Goal: Navigation & Orientation: Find specific page/section

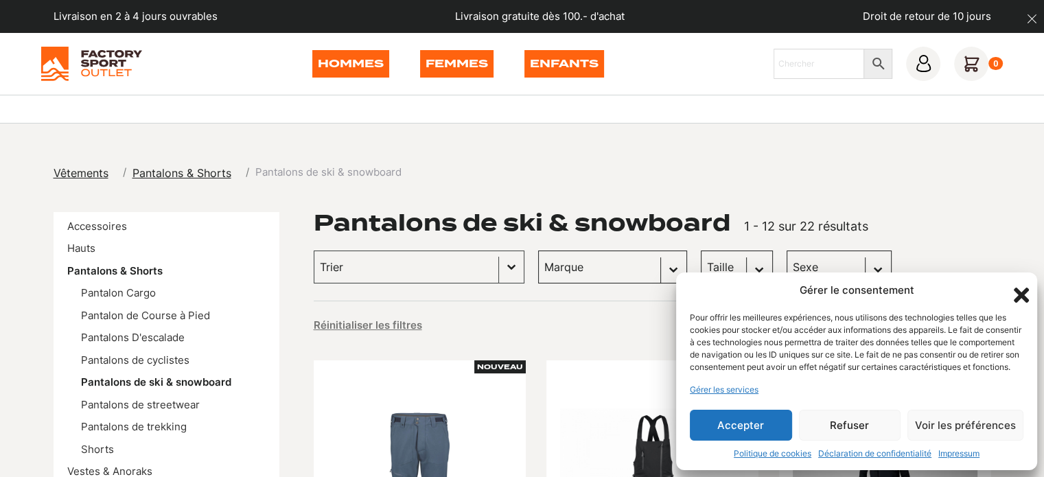
click at [725, 425] on button "Accepter" at bounding box center [741, 425] width 102 height 31
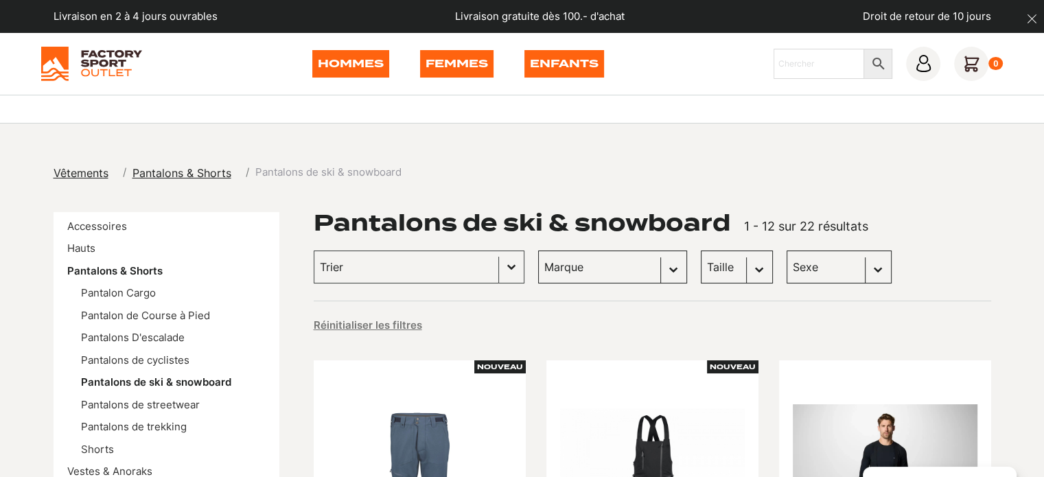
click at [701, 270] on select "Taille M (7) S (3) L (2) XL (1) XXL (1)" at bounding box center [737, 266] width 72 height 33
click at [701, 250] on select "Taille M (7) S (3) L (2) XL (1) XXL (1)" at bounding box center [737, 266] width 72 height 33
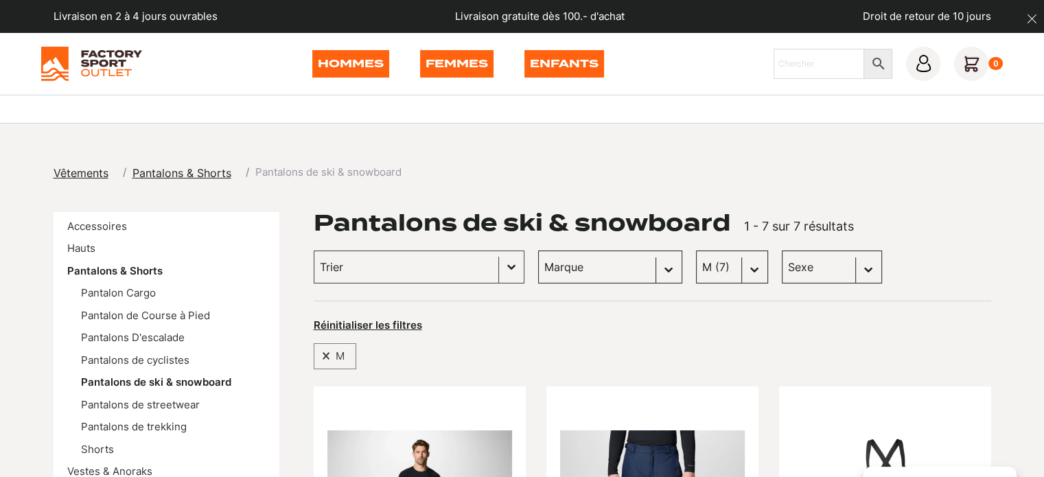
click at [697, 268] on select "Taille M (7) S (3) L (2) XL (1) XXL (1)" at bounding box center [732, 266] width 72 height 33
click at [696, 250] on select "Taille M (7) S (3) L (2) XL (1) XXL (1)" at bounding box center [732, 266] width 72 height 33
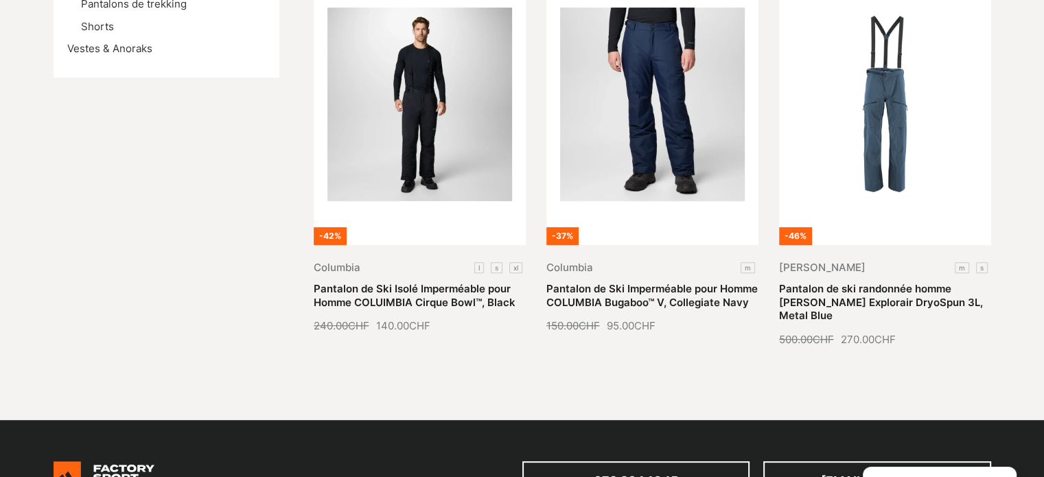
scroll to position [439, 0]
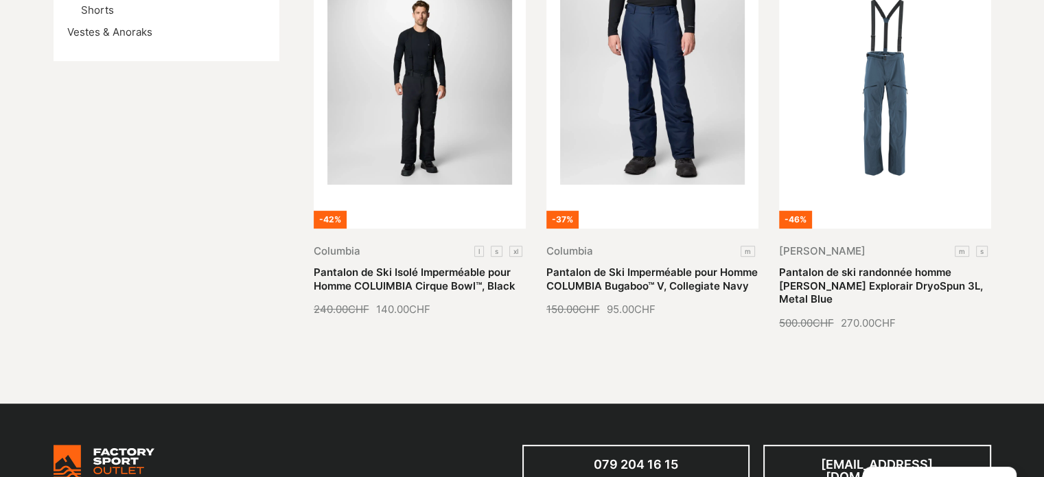
select select "m"
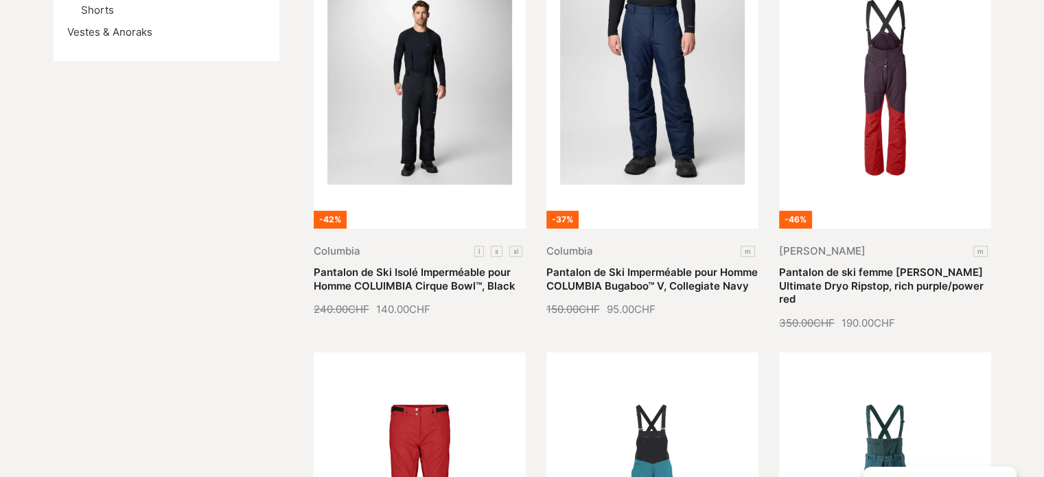
select select
